Goal: Transaction & Acquisition: Purchase product/service

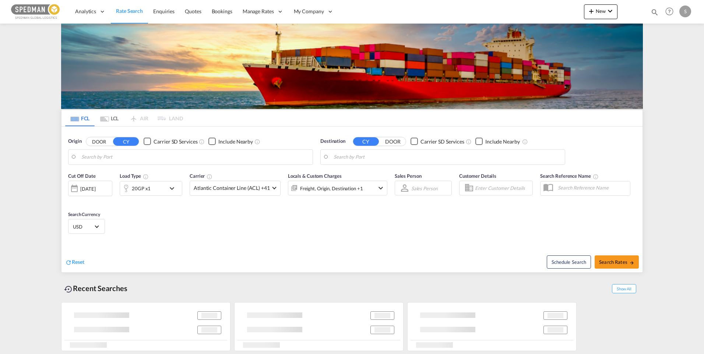
type input "[GEOGRAPHIC_DATA] ([GEOGRAPHIC_DATA]), [GEOGRAPHIC_DATA]"
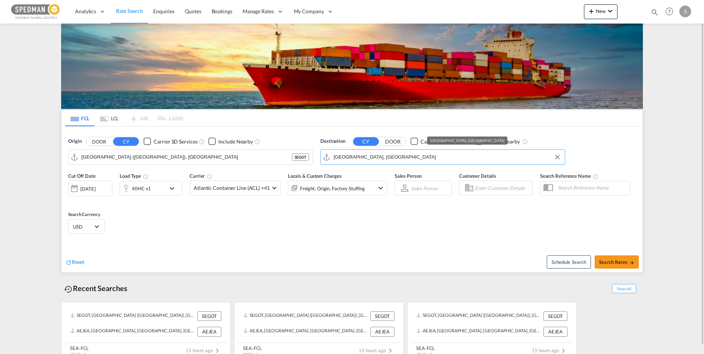
drag, startPoint x: 391, startPoint y: 160, endPoint x: 383, endPoint y: 160, distance: 7.4
click at [383, 160] on input "[GEOGRAPHIC_DATA], [GEOGRAPHIC_DATA]" at bounding box center [448, 157] width 228 height 11
drag, startPoint x: 372, startPoint y: 160, endPoint x: 296, endPoint y: 160, distance: 75.9
click at [296, 160] on div "Origin DOOR CY Carrier SD Services Include Nearby [GEOGRAPHIC_DATA] ([GEOGRAPHI…" at bounding box center [352, 148] width 581 height 42
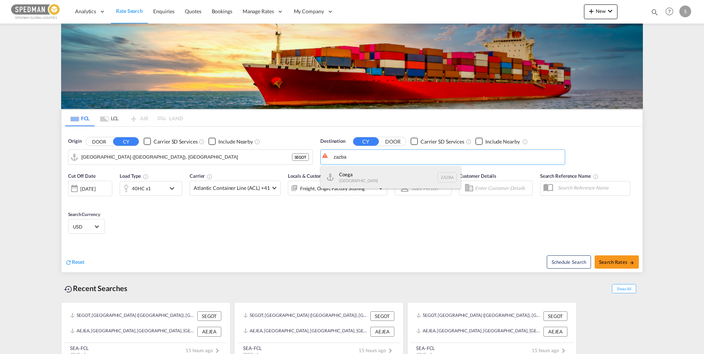
click at [373, 181] on div "Coega [GEOGRAPHIC_DATA] [GEOGRAPHIC_DATA]" at bounding box center [391, 178] width 140 height 22
type input "Coega, ZAZBA"
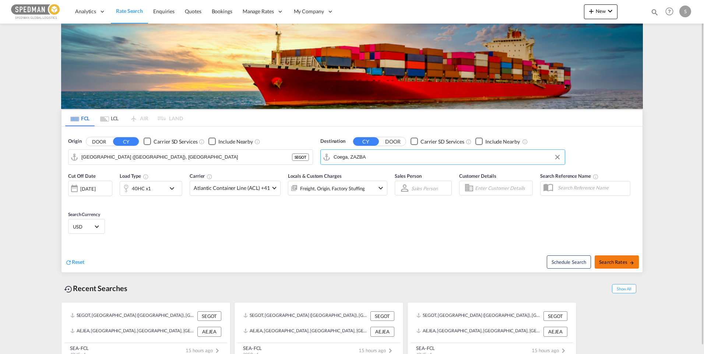
click at [624, 267] on button "Search Rates" at bounding box center [617, 262] width 44 height 13
type input "SEGOT to ZAZBA / [DATE]"
